Goal: Download file/media

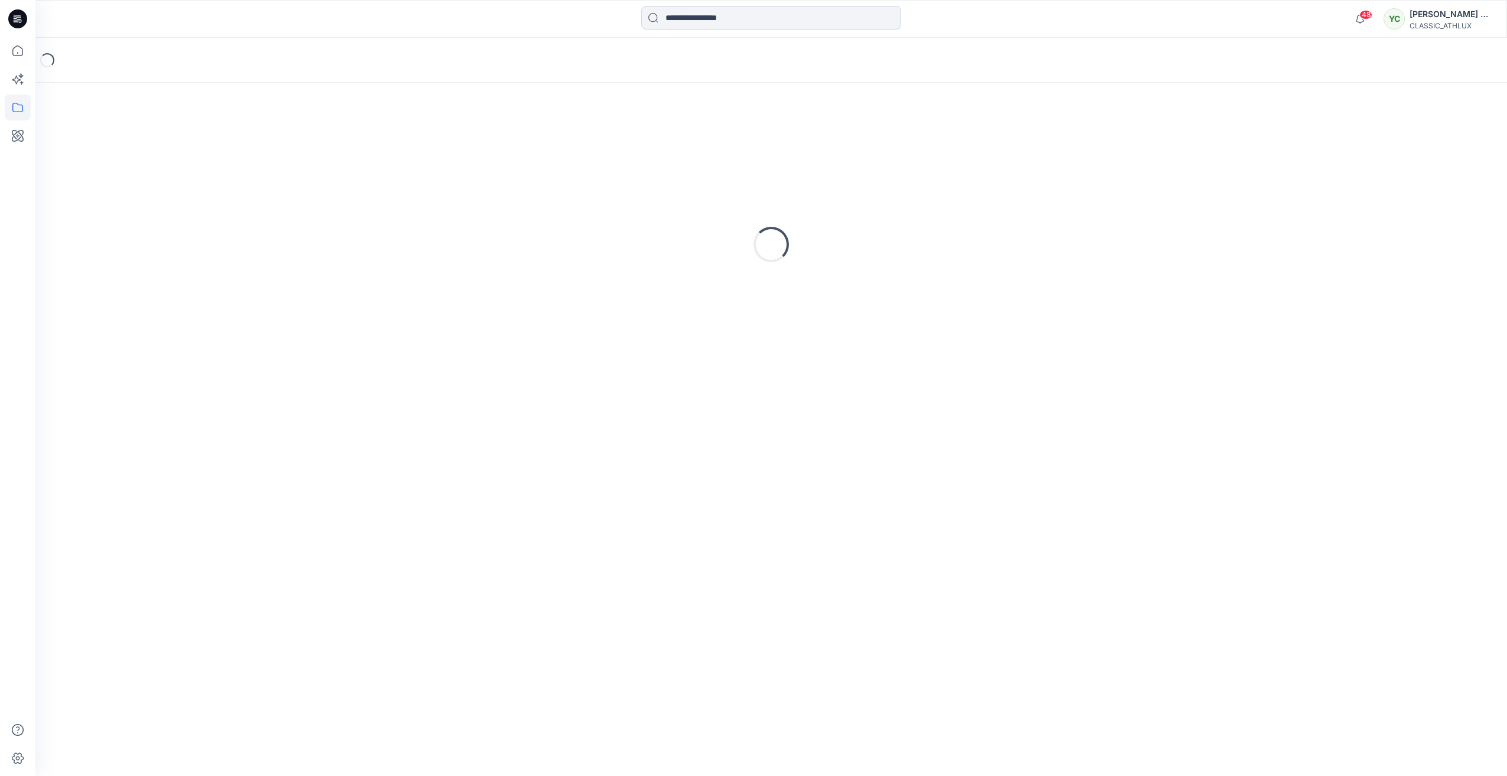
drag, startPoint x: 0, startPoint y: 0, endPoint x: 735, endPoint y: 20, distance: 735.0
click at [735, 20] on input at bounding box center [771, 18] width 260 height 24
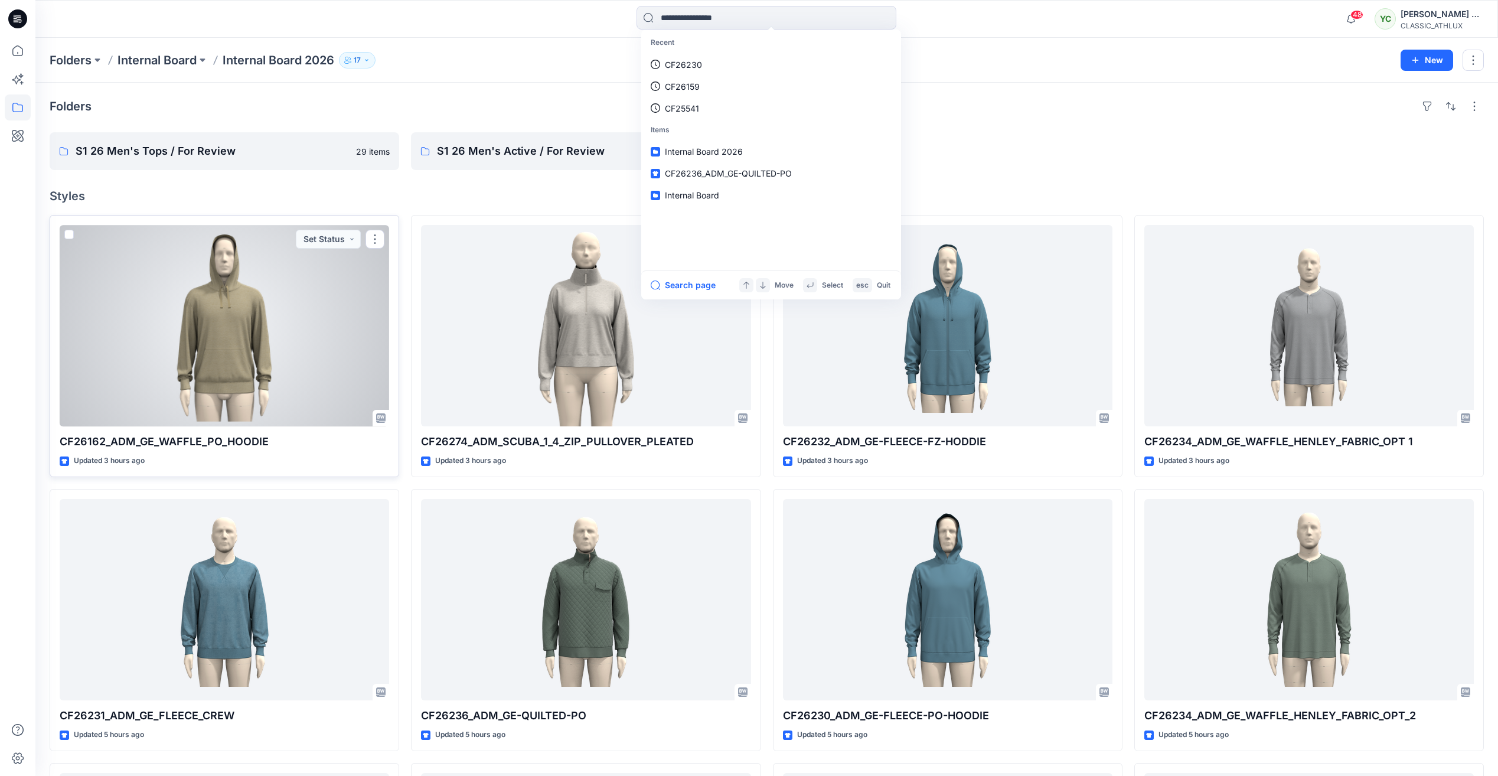
click at [273, 266] on div at bounding box center [225, 325] width 330 height 201
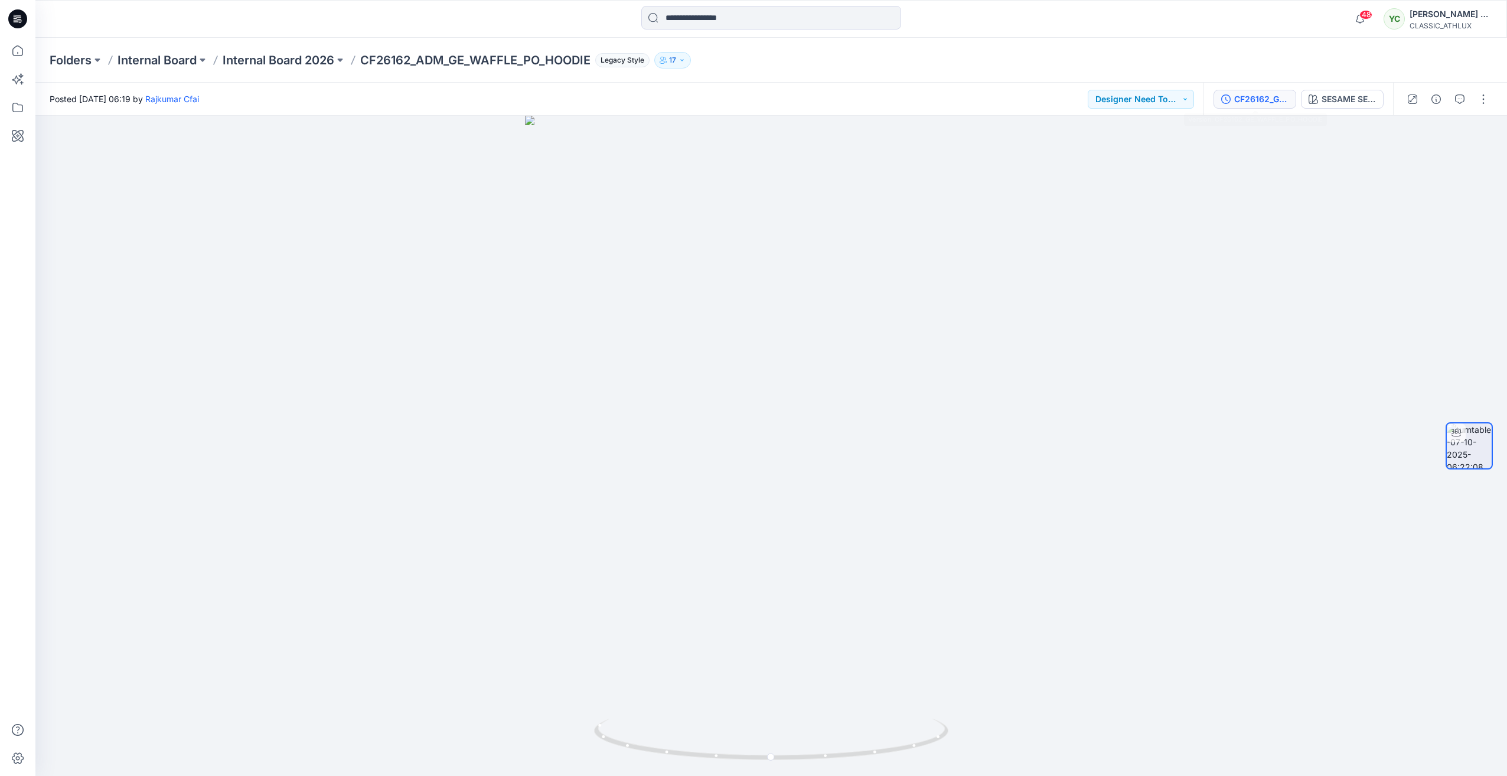
click at [1250, 107] on button "CF26162_GE_WAFFLE_PO_HOODIE" at bounding box center [1255, 99] width 83 height 19
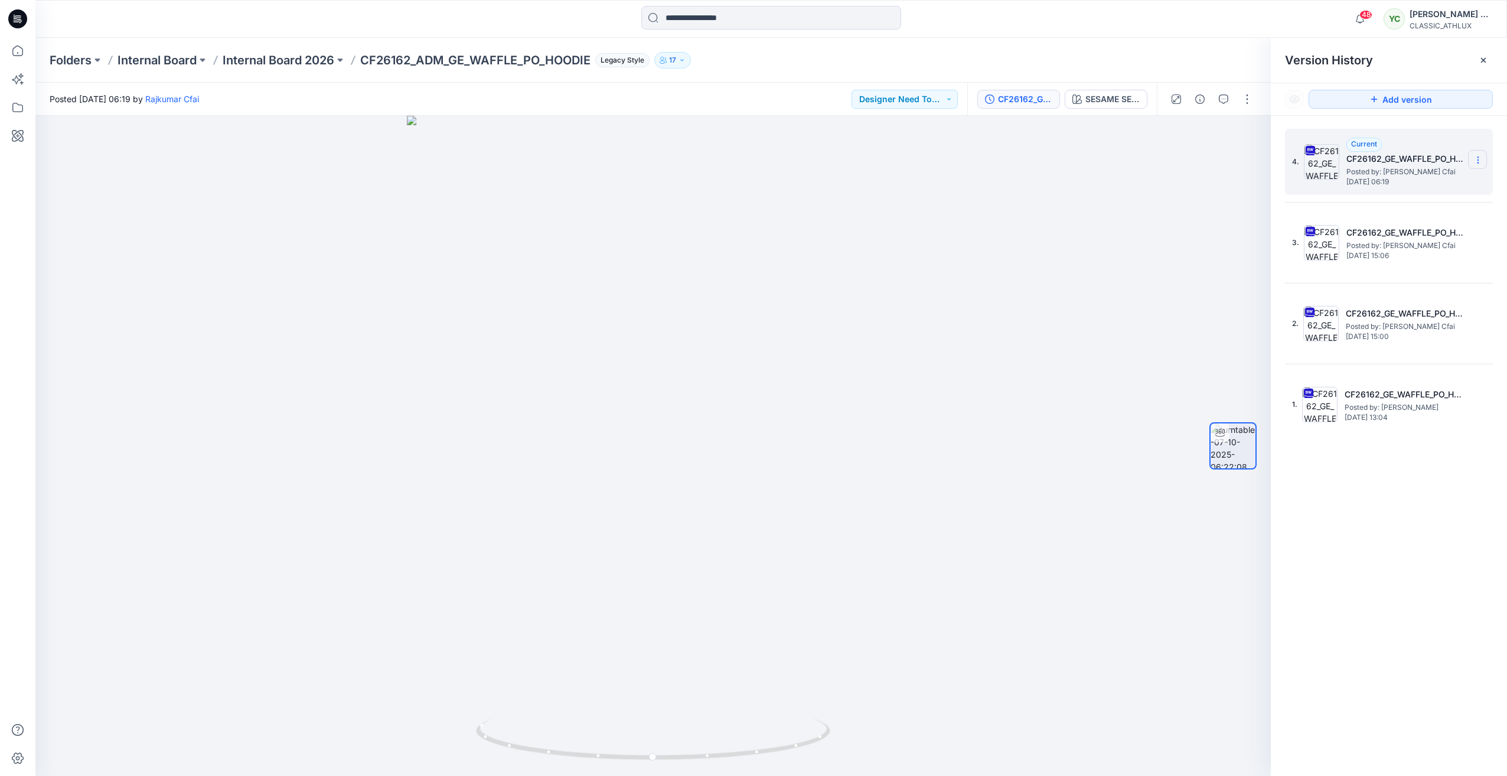
click at [1482, 158] on icon at bounding box center [1478, 159] width 9 height 9
click at [1427, 182] on span "Download Source BW File" at bounding box center [1418, 183] width 99 height 14
click at [1112, 100] on div "SESAME SEED [PERSON_NAME]/BLACK NEPS" at bounding box center [1113, 99] width 54 height 13
